Goal: Task Accomplishment & Management: Use online tool/utility

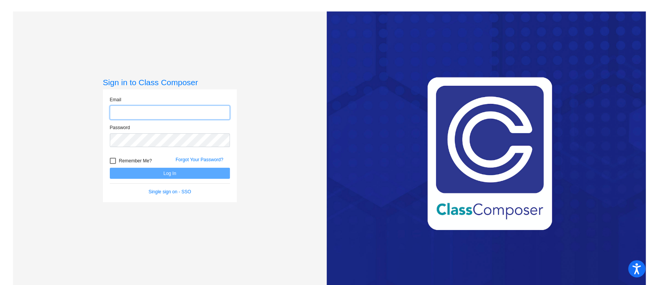
type input "[PERSON_NAME][EMAIL_ADDRESS][PERSON_NAME][DOMAIN_NAME]"
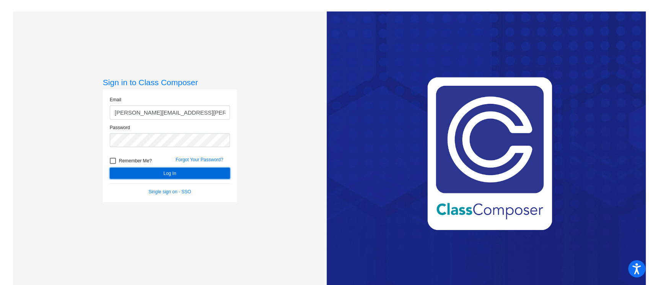
click at [211, 173] on button "Log In" at bounding box center [170, 173] width 120 height 11
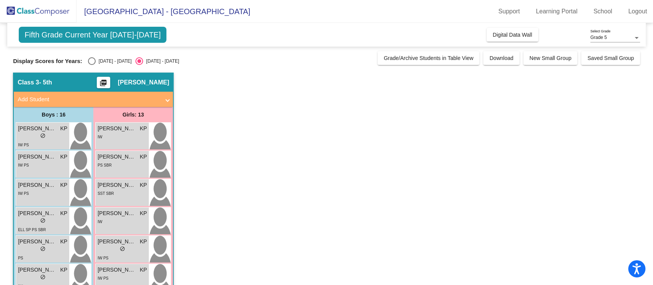
click at [99, 60] on div "[DATE] - [DATE]" at bounding box center [114, 61] width 36 height 7
click at [92, 65] on input "[DATE] - [DATE]" at bounding box center [91, 65] width 0 height 0
radio input "true"
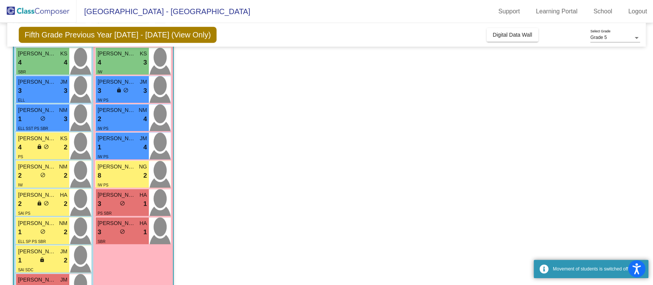
scroll to position [252, 0]
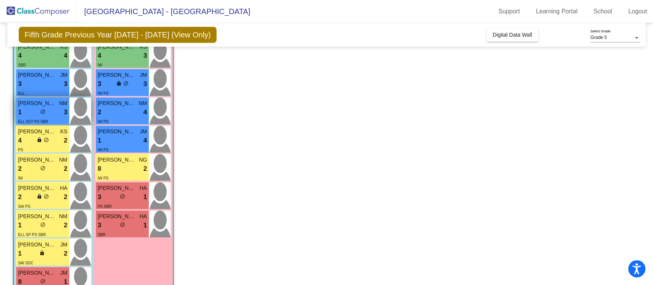
click at [54, 107] on div "1 lock do_not_disturb_alt 3" at bounding box center [42, 112] width 49 height 10
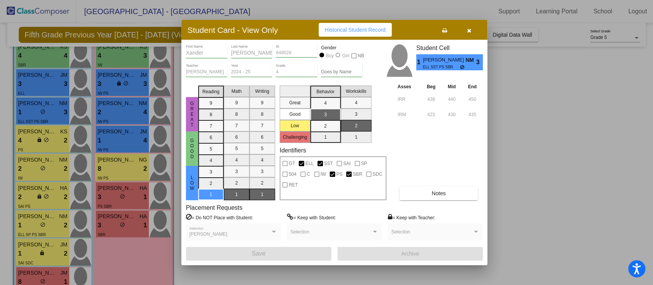
click at [420, 189] on button "Notes" at bounding box center [438, 194] width 78 height 14
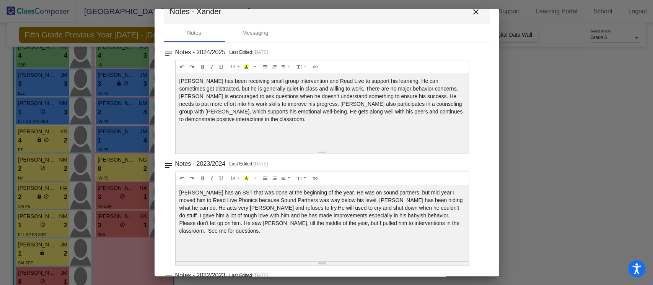
scroll to position [0, 0]
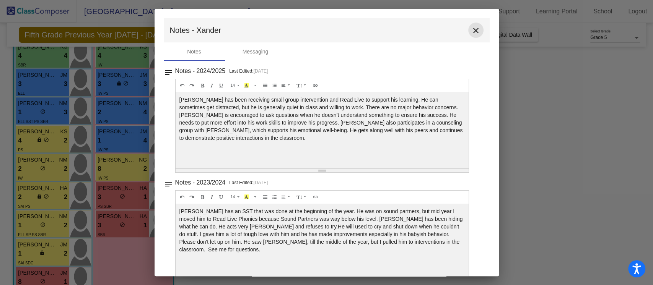
click at [471, 32] on mat-icon "close" at bounding box center [475, 30] width 9 height 9
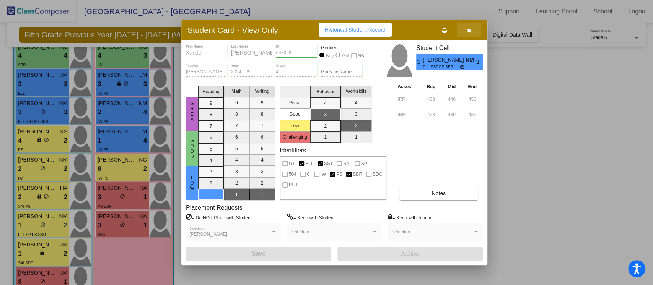
click at [471, 32] on button "button" at bounding box center [469, 30] width 24 height 14
